Goal: Task Accomplishment & Management: Complete application form

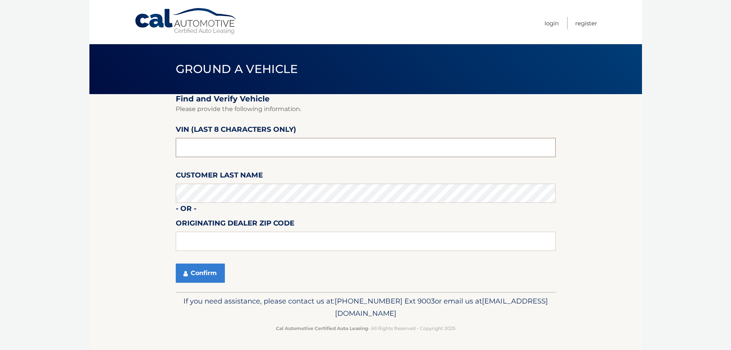
click at [355, 151] on input "text" at bounding box center [366, 147] width 380 height 19
type input "PM712456"
click at [229, 231] on label "Originating Dealer Zip Code" at bounding box center [235, 224] width 119 height 14
click at [233, 236] on input "text" at bounding box center [366, 240] width 380 height 19
type input "11010"
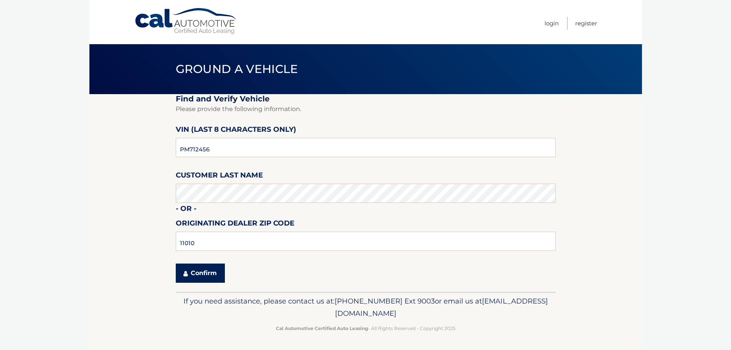
click at [206, 271] on button "Confirm" at bounding box center [200, 272] width 49 height 19
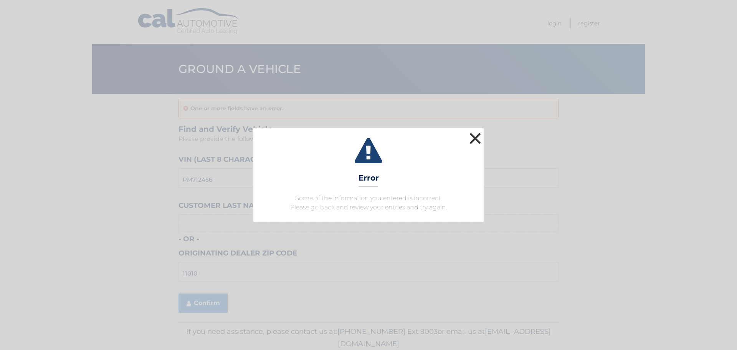
click at [477, 135] on button "×" at bounding box center [474, 137] width 15 height 15
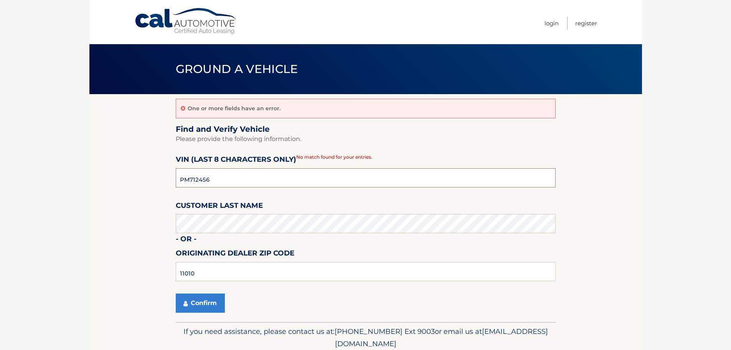
click at [253, 177] on input "PM712456" at bounding box center [366, 177] width 380 height 19
click at [212, 183] on input "PM712456" at bounding box center [366, 177] width 380 height 19
paste input "H268726*"
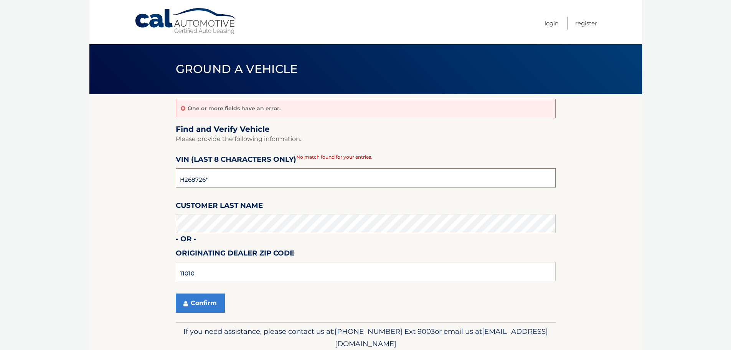
click at [181, 179] on input "H268726*" at bounding box center [366, 177] width 380 height 19
type input "PH268726"
click at [195, 307] on button "Confirm" at bounding box center [200, 302] width 49 height 19
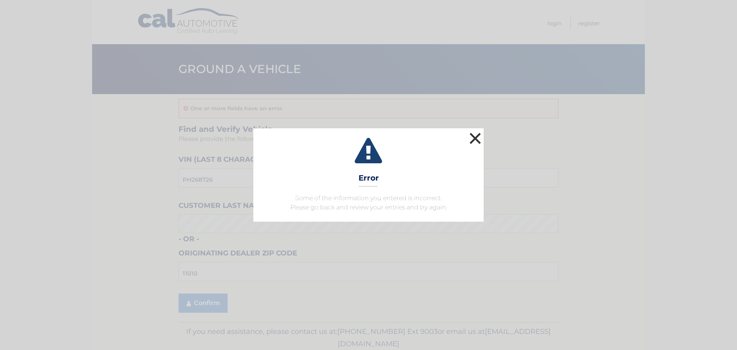
click at [475, 140] on button "×" at bounding box center [474, 137] width 15 height 15
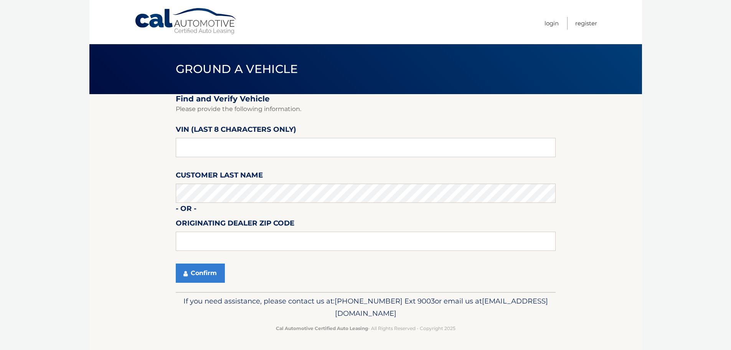
click at [235, 131] on label "VIN (last 8 characters only)" at bounding box center [236, 131] width 120 height 14
click at [224, 146] on input "text" at bounding box center [366, 147] width 380 height 19
paste input "H268726*"
type input "H268726*"
drag, startPoint x: 216, startPoint y: 151, endPoint x: 21, endPoint y: 137, distance: 195.4
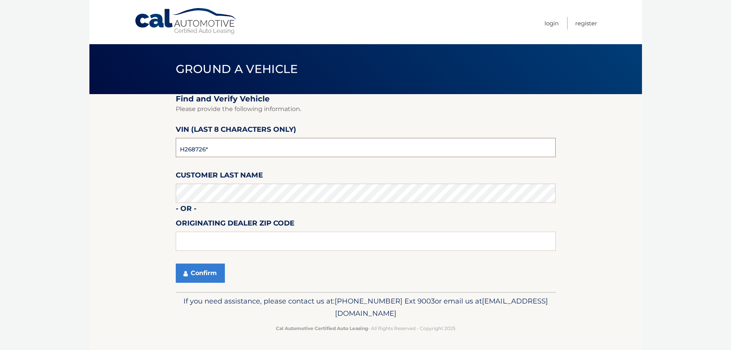
click at [33, 140] on body "Cal Automotive Menu Login Register Ground a Vehicle" at bounding box center [365, 175] width 731 height 350
paste input "PH268726"
type input "PH268726"
click at [200, 237] on input "text" at bounding box center [366, 240] width 380 height 19
type input "11010"
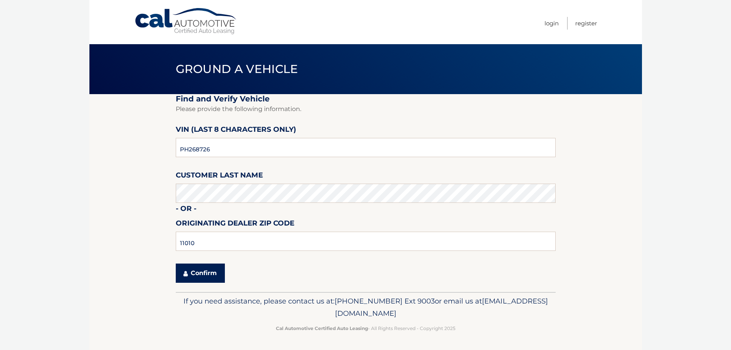
click at [220, 277] on button "Confirm" at bounding box center [200, 272] width 49 height 19
click at [238, 153] on input "text" at bounding box center [366, 147] width 380 height 19
paste input "PH268726"
type input "PH268726"
click at [224, 238] on input "text" at bounding box center [366, 240] width 380 height 19
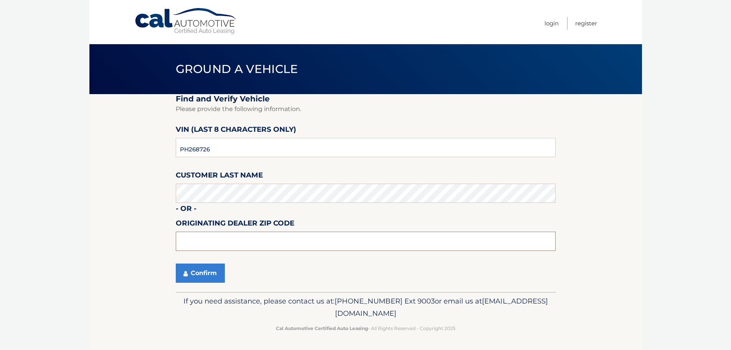
paste input "11010"
type input "11010"
click at [201, 281] on button "Confirm" at bounding box center [200, 272] width 49 height 19
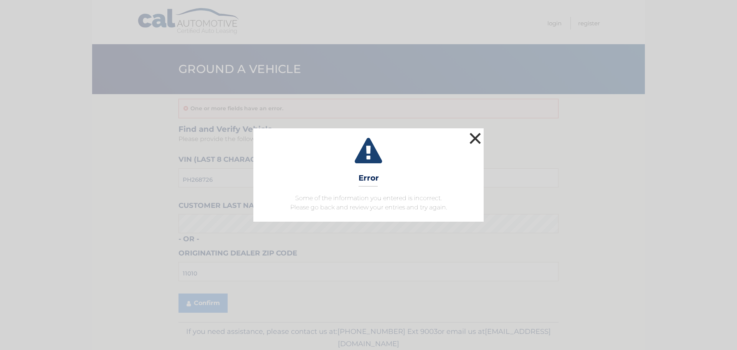
click at [472, 140] on button "×" at bounding box center [474, 137] width 15 height 15
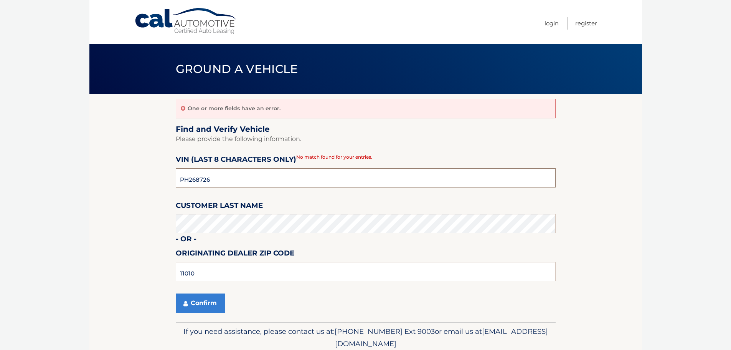
click at [232, 183] on input "PH268726" at bounding box center [366, 177] width 380 height 19
click at [254, 264] on input "11010" at bounding box center [366, 271] width 380 height 19
drag, startPoint x: 198, startPoint y: 267, endPoint x: 123, endPoint y: 270, distance: 74.5
click at [135, 266] on section "One or more fields have an error. Find and Verify Vehicle Please provide the fo…" at bounding box center [365, 208] width 553 height 228
click at [198, 304] on button "Confirm" at bounding box center [200, 302] width 49 height 19
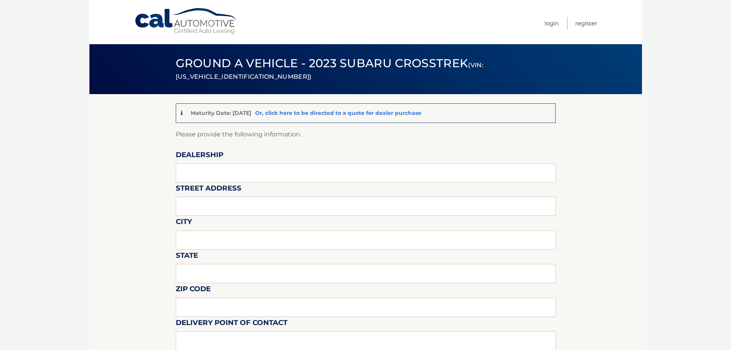
click at [393, 111] on link "Or, click here to be directed to a quote for dealer purchase" at bounding box center [338, 112] width 166 height 7
click at [319, 114] on link "Or, click here to be directed to a quote for dealer purchase" at bounding box center [338, 112] width 166 height 7
drag, startPoint x: 104, startPoint y: 160, endPoint x: 25, endPoint y: 158, distance: 78.7
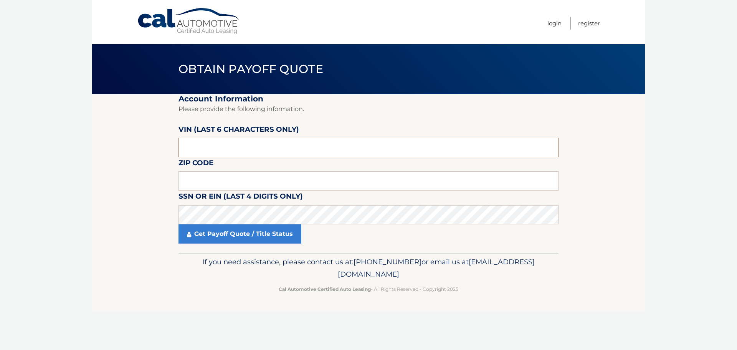
click at [243, 142] on input "text" at bounding box center [368, 147] width 380 height 19
paste input "268726"
type input "268726"
click at [211, 187] on input "text" at bounding box center [368, 180] width 380 height 19
paste input "11010"
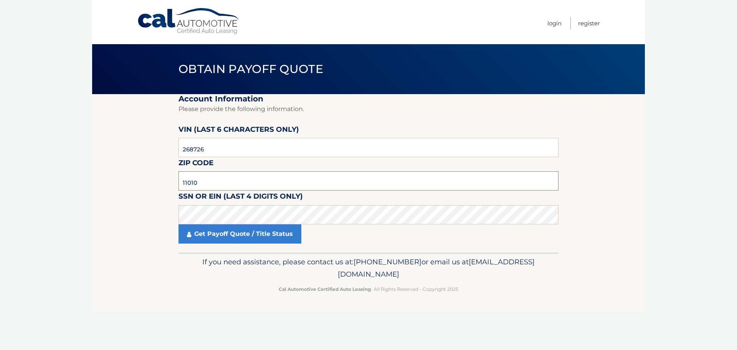
type input "11010"
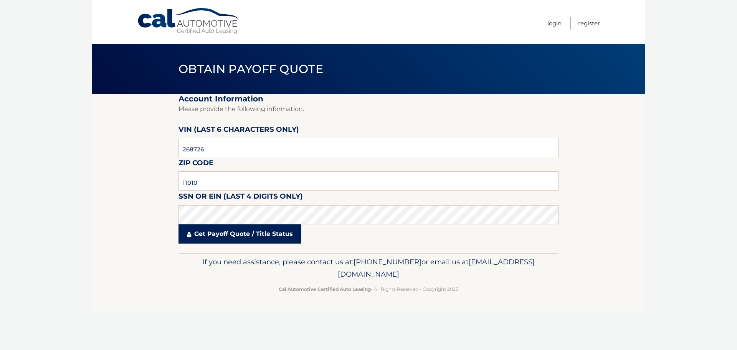
click at [244, 234] on link "Get Payoff Quote / Title Status" at bounding box center [239, 233] width 123 height 19
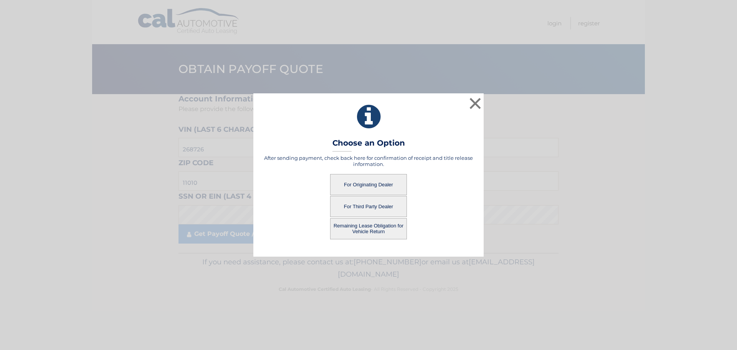
click at [365, 183] on button "For Originating Dealer" at bounding box center [368, 184] width 77 height 21
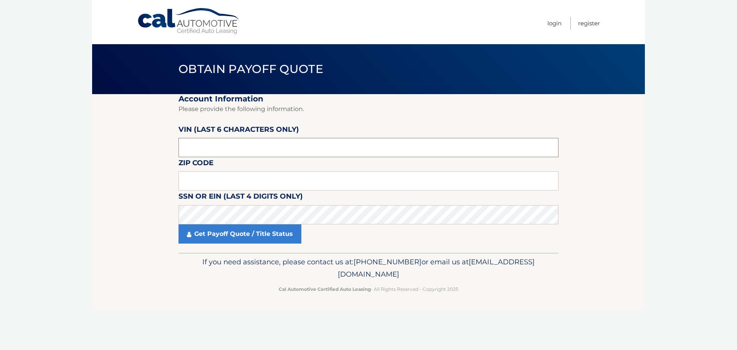
click at [257, 156] on input "text" at bounding box center [368, 147] width 380 height 19
paste input "268726"
type input "268726"
click at [233, 184] on input "text" at bounding box center [368, 180] width 380 height 19
click at [230, 181] on input "110" at bounding box center [368, 180] width 380 height 19
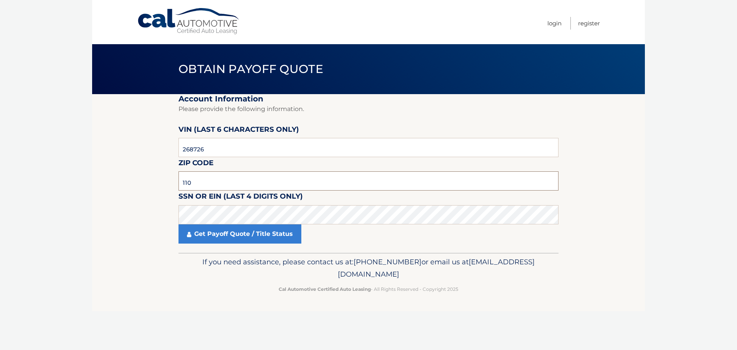
click at [230, 180] on input "110" at bounding box center [368, 180] width 380 height 19
paste input "10"
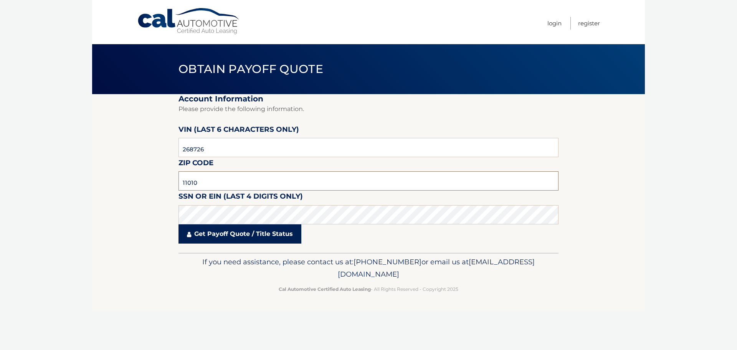
type input "11010"
click at [214, 235] on link "Get Payoff Quote / Title Status" at bounding box center [239, 233] width 123 height 19
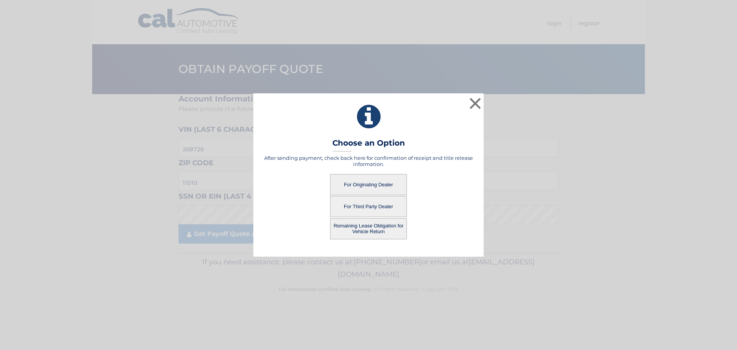
click at [364, 205] on button "For Third Party Dealer" at bounding box center [368, 206] width 77 height 21
click at [391, 207] on button "For Third Party Dealer" at bounding box center [368, 206] width 77 height 21
